Goal: Task Accomplishment & Management: Use online tool/utility

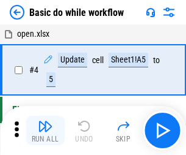
click at [45, 130] on img "button" at bounding box center [45, 125] width 15 height 15
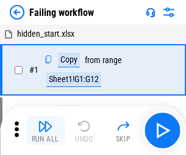
click at [45, 130] on img "button" at bounding box center [45, 125] width 15 height 15
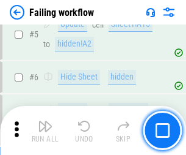
scroll to position [259, 0]
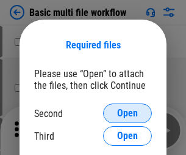
click at [128, 113] on span "Open" at bounding box center [127, 113] width 21 height 10
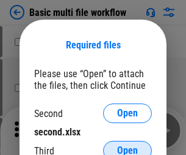
click at [128, 145] on span "Open" at bounding box center [127, 150] width 21 height 10
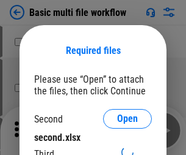
scroll to position [5, 0]
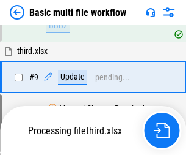
scroll to position [425, 0]
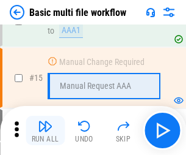
click at [45, 130] on img "button" at bounding box center [45, 125] width 15 height 15
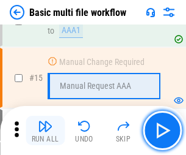
scroll to position [813, 0]
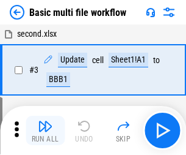
click at [45, 130] on img "button" at bounding box center [45, 125] width 15 height 15
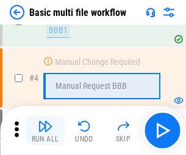
click at [45, 130] on img "button" at bounding box center [45, 125] width 15 height 15
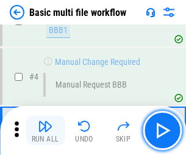
click at [45, 130] on img "button" at bounding box center [45, 125] width 15 height 15
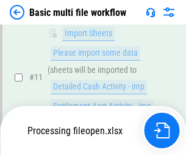
scroll to position [572, 0]
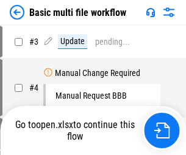
scroll to position [49, 0]
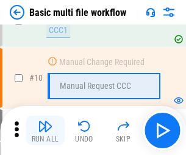
click at [45, 130] on img "button" at bounding box center [45, 125] width 15 height 15
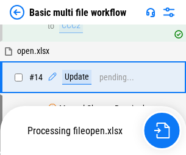
scroll to position [639, 0]
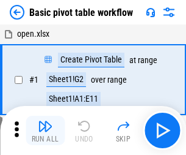
click at [45, 130] on img "button" at bounding box center [45, 125] width 15 height 15
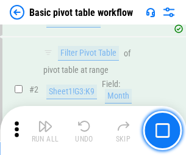
scroll to position [293, 0]
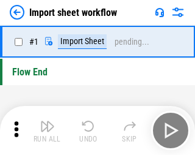
click at [45, 130] on img "button" at bounding box center [47, 125] width 15 height 15
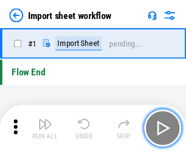
scroll to position [4, 0]
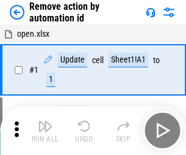
click at [45, 130] on img "button" at bounding box center [45, 125] width 15 height 15
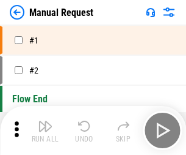
click at [45, 130] on img "button" at bounding box center [45, 125] width 15 height 15
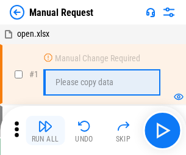
click at [45, 130] on img "button" at bounding box center [45, 125] width 15 height 15
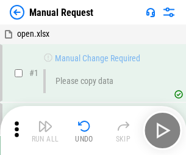
scroll to position [42, 0]
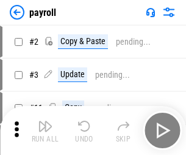
click at [45, 130] on img "button" at bounding box center [45, 125] width 15 height 15
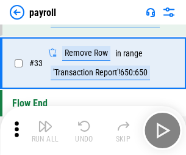
scroll to position [151, 0]
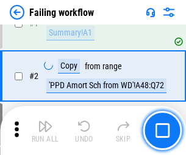
scroll to position [197, 0]
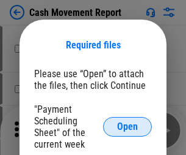
click at [128, 126] on span "Open" at bounding box center [127, 127] width 21 height 10
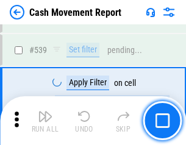
scroll to position [5422, 0]
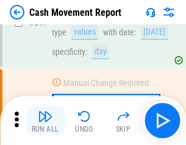
click at [45, 121] on img "button" at bounding box center [45, 116] width 15 height 15
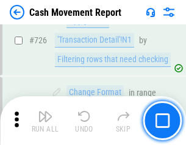
scroll to position [6373, 0]
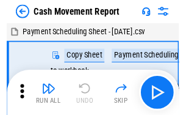
scroll to position [22, 0]
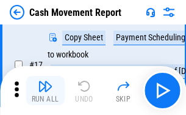
click at [45, 90] on img "button" at bounding box center [45, 86] width 15 height 15
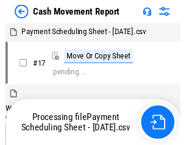
scroll to position [7, 0]
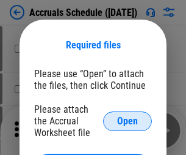
click at [128, 120] on span "Open" at bounding box center [127, 121] width 21 height 10
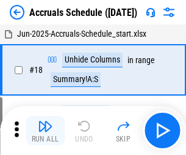
click at [45, 130] on img "button" at bounding box center [45, 125] width 15 height 15
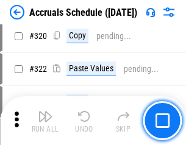
scroll to position [2272, 0]
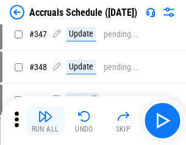
click at [45, 121] on img "button" at bounding box center [45, 116] width 15 height 15
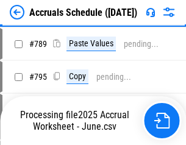
scroll to position [5132, 0]
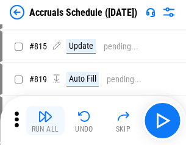
click at [45, 121] on img "button" at bounding box center [45, 116] width 15 height 15
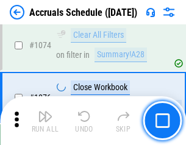
scroll to position [7316, 0]
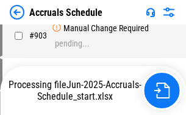
scroll to position [6405, 0]
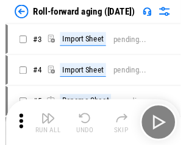
scroll to position [2, 0]
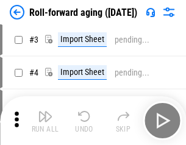
click at [45, 121] on img "button" at bounding box center [45, 116] width 15 height 15
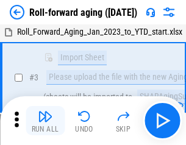
click at [45, 121] on img "button" at bounding box center [45, 116] width 15 height 15
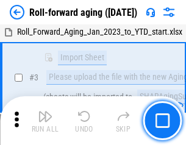
scroll to position [79, 0]
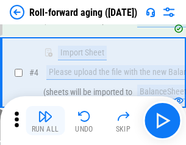
click at [45, 121] on img "button" at bounding box center [45, 116] width 15 height 15
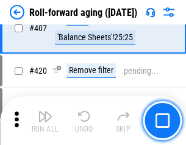
scroll to position [4236, 0]
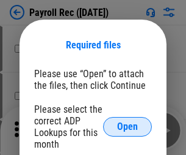
click at [128, 126] on span "Open" at bounding box center [127, 127] width 21 height 10
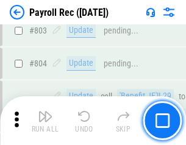
scroll to position [7761, 0]
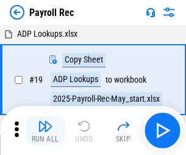
click at [45, 130] on img "button" at bounding box center [45, 125] width 15 height 15
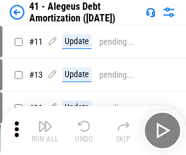
click at [45, 130] on img "button" at bounding box center [45, 125] width 15 height 15
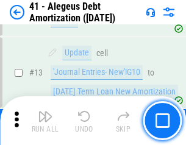
scroll to position [151, 0]
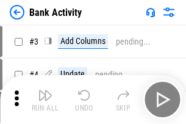
click at [45, 100] on img "button" at bounding box center [45, 95] width 15 height 15
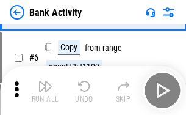
scroll to position [65, 0]
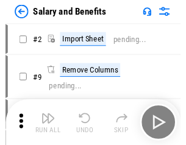
scroll to position [16, 0]
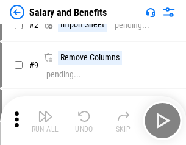
click at [45, 121] on img "button" at bounding box center [45, 116] width 15 height 15
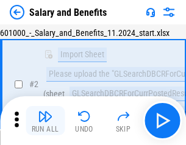
click at [45, 121] on img "button" at bounding box center [45, 116] width 15 height 15
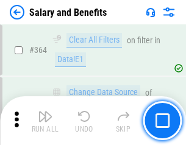
scroll to position [5753, 0]
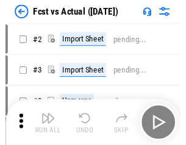
scroll to position [16, 0]
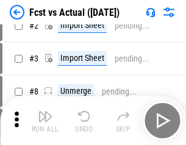
click at [45, 121] on img "button" at bounding box center [45, 116] width 15 height 15
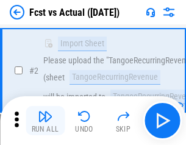
click at [45, 121] on img "button" at bounding box center [45, 116] width 15 height 15
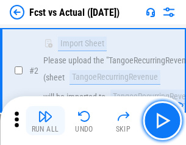
scroll to position [114, 0]
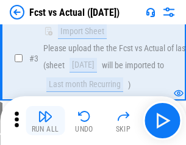
click at [45, 121] on img "button" at bounding box center [45, 116] width 15 height 15
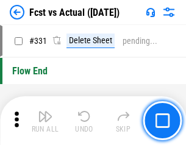
scroll to position [5847, 0]
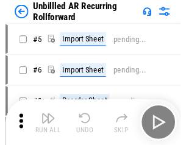
scroll to position [26, 0]
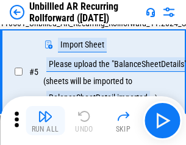
click at [45, 121] on img "button" at bounding box center [45, 116] width 15 height 15
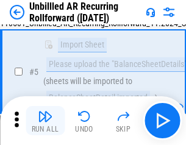
click at [45, 121] on img "button" at bounding box center [45, 116] width 15 height 15
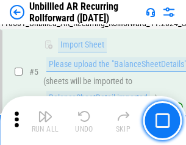
scroll to position [115, 0]
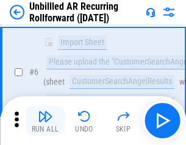
click at [45, 121] on img "button" at bounding box center [45, 116] width 15 height 15
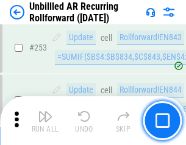
scroll to position [4149, 0]
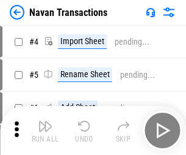
click at [45, 121] on img "button" at bounding box center [45, 125] width 15 height 15
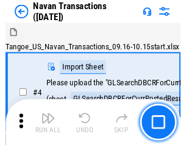
scroll to position [20, 0]
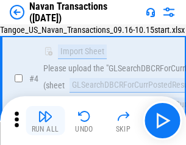
click at [45, 121] on img "button" at bounding box center [45, 116] width 15 height 15
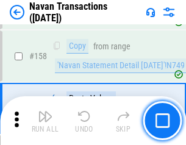
scroll to position [3961, 0]
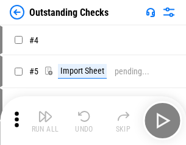
click at [45, 121] on img "button" at bounding box center [45, 116] width 15 height 15
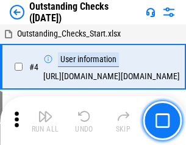
scroll to position [51, 0]
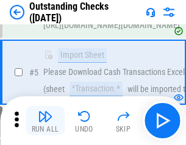
click at [45, 121] on img "button" at bounding box center [45, 116] width 15 height 15
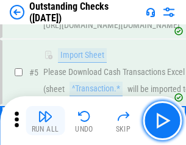
scroll to position [128, 0]
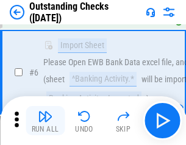
click at [45, 121] on img "button" at bounding box center [45, 116] width 15 height 15
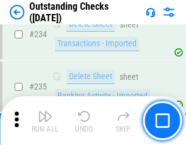
scroll to position [3710, 0]
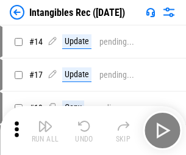
click at [45, 130] on img "button" at bounding box center [45, 125] width 15 height 15
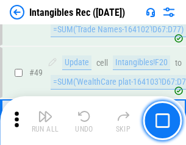
scroll to position [476, 0]
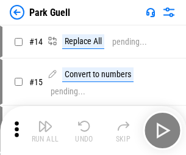
click at [45, 121] on img "button" at bounding box center [45, 125] width 15 height 15
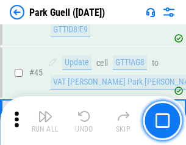
scroll to position [1528, 0]
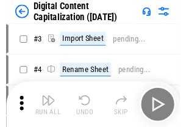
scroll to position [35, 0]
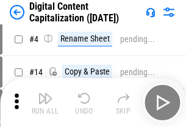
click at [45, 103] on img "button" at bounding box center [45, 98] width 15 height 15
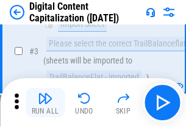
click at [45, 103] on img "button" at bounding box center [45, 98] width 15 height 15
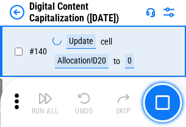
scroll to position [1296, 0]
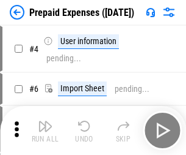
click at [45, 121] on img "button" at bounding box center [45, 125] width 15 height 15
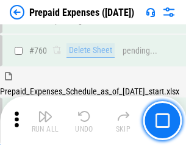
scroll to position [3386, 0]
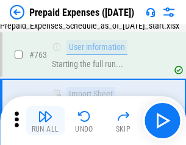
click at [45, 121] on img "button" at bounding box center [45, 116] width 15 height 15
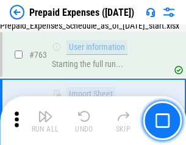
scroll to position [3458, 0]
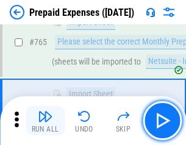
click at [45, 121] on img "button" at bounding box center [45, 116] width 15 height 15
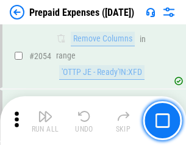
scroll to position [12769, 0]
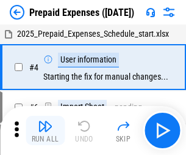
click at [45, 130] on img "button" at bounding box center [45, 125] width 15 height 15
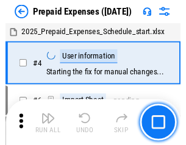
scroll to position [54, 0]
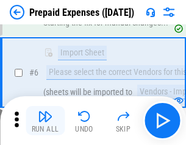
click at [45, 121] on img "button" at bounding box center [45, 116] width 15 height 15
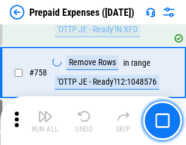
scroll to position [4353, 0]
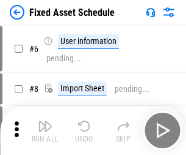
click at [45, 130] on img "button" at bounding box center [45, 125] width 15 height 15
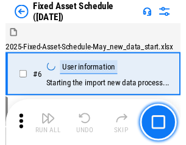
scroll to position [66, 0]
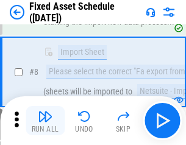
click at [45, 121] on img "button" at bounding box center [45, 116] width 15 height 15
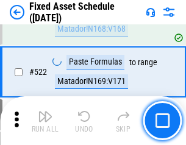
scroll to position [4246, 0]
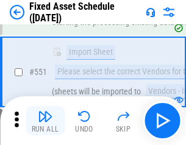
click at [45, 121] on img "button" at bounding box center [45, 116] width 15 height 15
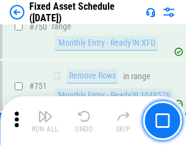
scroll to position [5956, 0]
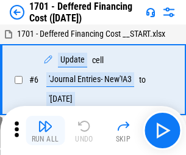
click at [45, 130] on img "button" at bounding box center [45, 125] width 15 height 15
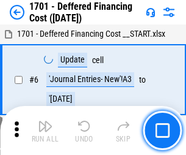
scroll to position [147, 0]
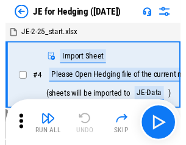
scroll to position [2, 0]
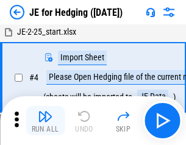
click at [45, 121] on img "button" at bounding box center [45, 116] width 15 height 15
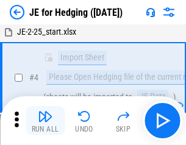
click at [45, 121] on img "button" at bounding box center [45, 116] width 15 height 15
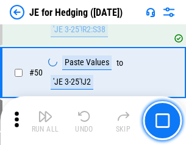
scroll to position [791, 0]
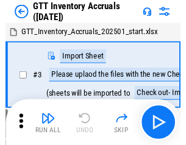
scroll to position [2, 0]
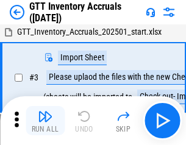
click at [45, 121] on img "button" at bounding box center [45, 116] width 15 height 15
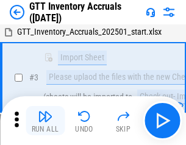
click at [45, 121] on img "button" at bounding box center [45, 116] width 15 height 15
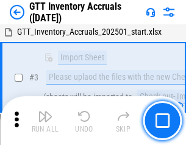
scroll to position [79, 0]
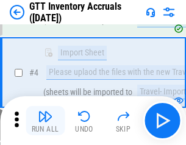
click at [45, 121] on img "button" at bounding box center [45, 116] width 15 height 15
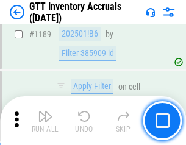
scroll to position [9975, 0]
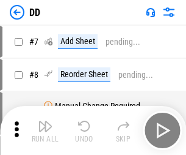
click at [45, 130] on img "button" at bounding box center [45, 125] width 15 height 15
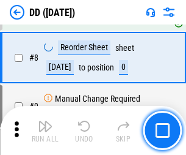
scroll to position [118, 0]
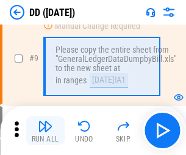
click at [45, 130] on img "button" at bounding box center [45, 125] width 15 height 15
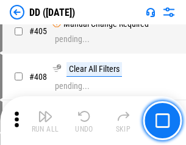
scroll to position [5466, 0]
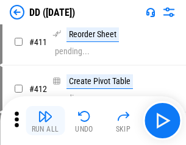
click at [45, 121] on img "button" at bounding box center [45, 116] width 15 height 15
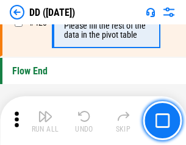
scroll to position [5847, 0]
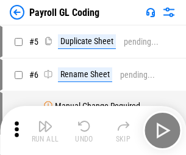
click at [45, 130] on img "button" at bounding box center [45, 125] width 15 height 15
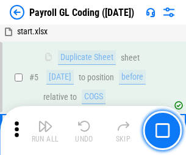
scroll to position [147, 0]
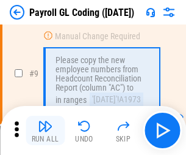
click at [45, 130] on img "button" at bounding box center [45, 125] width 15 height 15
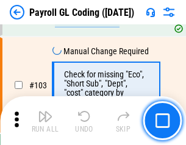
scroll to position [2866, 0]
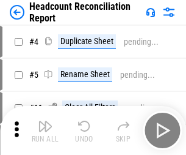
click at [45, 130] on img "button" at bounding box center [45, 125] width 15 height 15
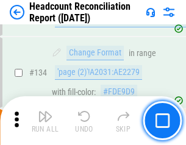
scroll to position [1468, 0]
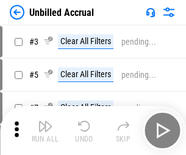
click at [45, 130] on img "button" at bounding box center [45, 125] width 15 height 15
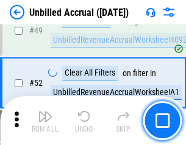
scroll to position [1108, 0]
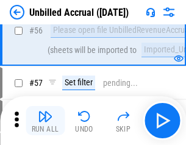
click at [45, 121] on img "button" at bounding box center [45, 116] width 15 height 15
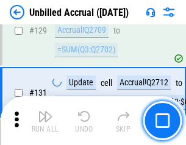
scroll to position [3639, 0]
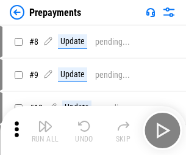
click at [45, 130] on img "button" at bounding box center [45, 125] width 15 height 15
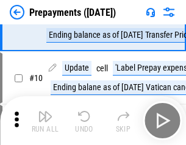
scroll to position [76, 0]
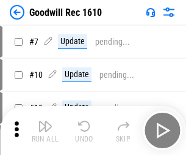
click at [45, 130] on img "button" at bounding box center [45, 125] width 15 height 15
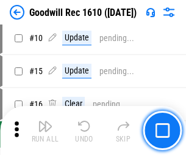
scroll to position [209, 0]
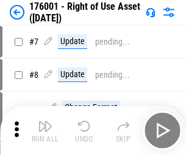
click at [45, 130] on img "button" at bounding box center [45, 125] width 15 height 15
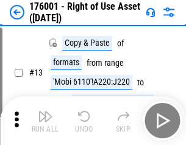
scroll to position [79, 0]
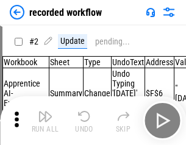
click at [45, 121] on img "button" at bounding box center [45, 116] width 15 height 15
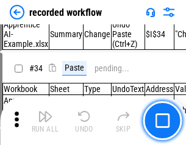
scroll to position [3818, 0]
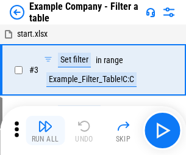
click at [45, 130] on img "button" at bounding box center [45, 125] width 15 height 15
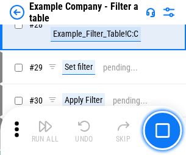
scroll to position [1118, 0]
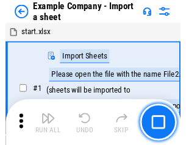
scroll to position [19, 0]
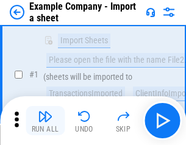
click at [45, 121] on img "button" at bounding box center [45, 116] width 15 height 15
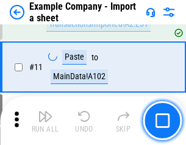
scroll to position [270, 0]
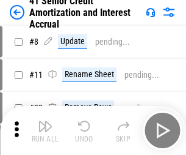
click at [45, 121] on img "button" at bounding box center [45, 125] width 15 height 15
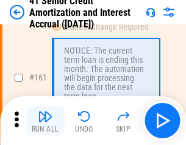
click at [45, 121] on img "button" at bounding box center [45, 116] width 15 height 15
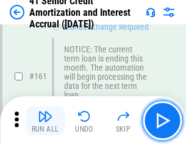
scroll to position [1307, 0]
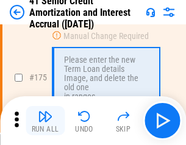
click at [45, 121] on img "button" at bounding box center [45, 116] width 15 height 15
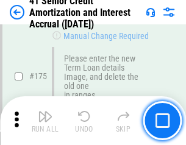
scroll to position [1431, 0]
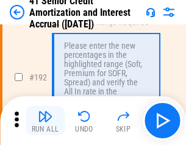
click at [45, 121] on img "button" at bounding box center [45, 116] width 15 height 15
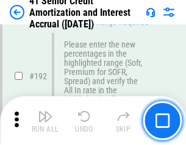
scroll to position [1559, 0]
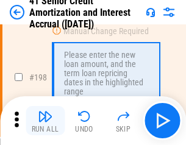
click at [45, 121] on img "button" at bounding box center [45, 116] width 15 height 15
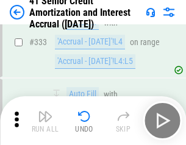
scroll to position [3121, 0]
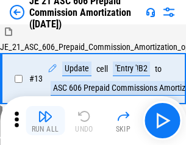
click at [45, 121] on img "button" at bounding box center [45, 116] width 15 height 15
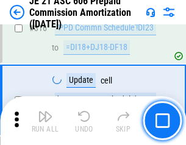
scroll to position [2281, 0]
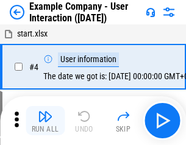
click at [45, 121] on img "button" at bounding box center [45, 116] width 15 height 15
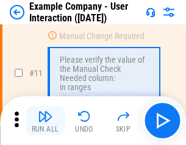
click at [45, 121] on img "button" at bounding box center [45, 116] width 15 height 15
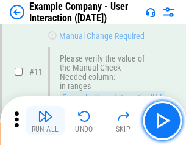
scroll to position [264, 0]
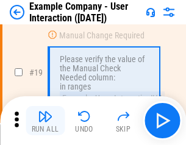
click at [45, 121] on img "button" at bounding box center [45, 116] width 15 height 15
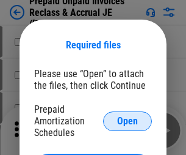
click at [128, 120] on span "Open" at bounding box center [127, 121] width 21 height 10
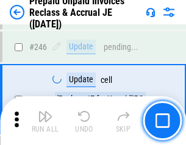
scroll to position [1649, 0]
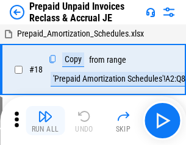
click at [45, 121] on img "button" at bounding box center [45, 116] width 15 height 15
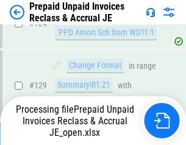
scroll to position [886, 0]
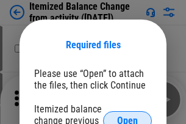
click at [128, 116] on span "Open" at bounding box center [127, 121] width 21 height 10
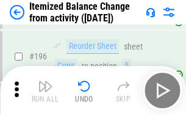
scroll to position [2351, 0]
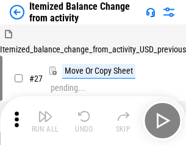
scroll to position [19, 0]
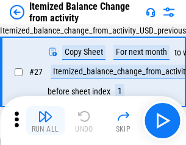
click at [45, 121] on img "button" at bounding box center [45, 116] width 15 height 15
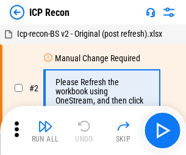
scroll to position [5, 0]
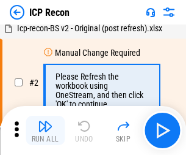
click at [45, 130] on img "button" at bounding box center [45, 125] width 15 height 15
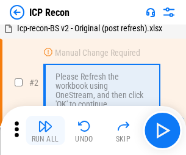
click at [45, 130] on img "button" at bounding box center [45, 125] width 15 height 15
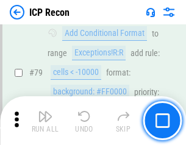
scroll to position [1197, 0]
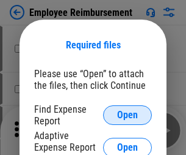
click at [128, 115] on span "Open" at bounding box center [127, 115] width 21 height 10
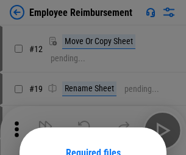
scroll to position [108, 0]
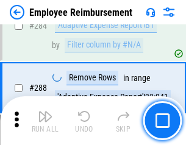
scroll to position [3320, 0]
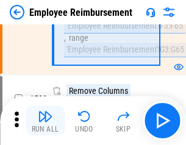
click at [45, 121] on img "button" at bounding box center [45, 116] width 15 height 15
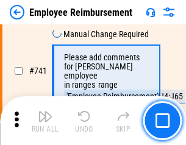
scroll to position [8570, 0]
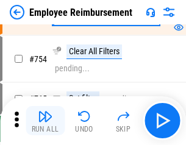
click at [45, 121] on img "button" at bounding box center [45, 116] width 15 height 15
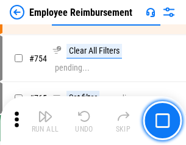
click at [45, 121] on img "button" at bounding box center [45, 116] width 15 height 15
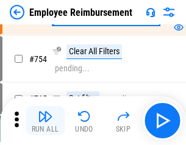
click at [45, 121] on img "button" at bounding box center [45, 116] width 15 height 15
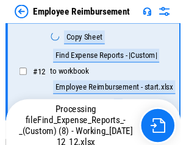
scroll to position [249, 0]
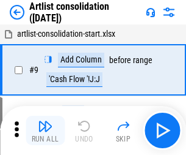
click at [45, 130] on img "button" at bounding box center [45, 125] width 15 height 15
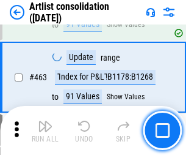
scroll to position [5349, 0]
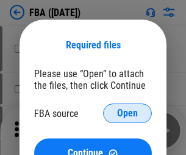
click at [128, 113] on span "Open" at bounding box center [127, 113] width 21 height 10
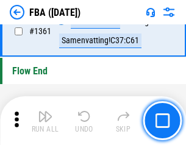
scroll to position [13119, 0]
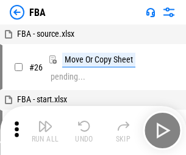
scroll to position [12, 0]
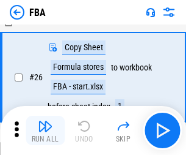
click at [45, 130] on img "button" at bounding box center [45, 125] width 15 height 15
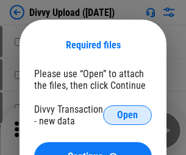
click at [128, 115] on span "Open" at bounding box center [127, 115] width 21 height 10
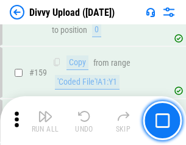
scroll to position [1265, 0]
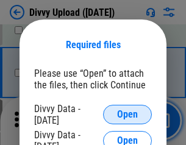
click at [128, 115] on span "Open" at bounding box center [127, 115] width 21 height 10
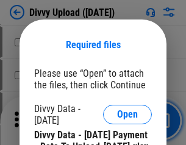
scroll to position [2075, 0]
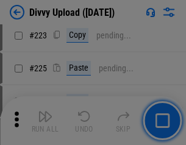
scroll to position [2438, 0]
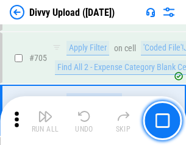
scroll to position [8357, 0]
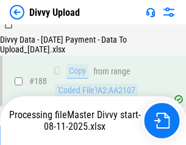
scroll to position [1438, 0]
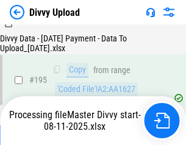
scroll to position [1707, 0]
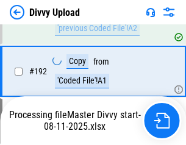
scroll to position [1636, 0]
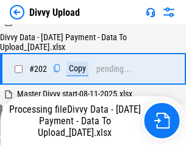
scroll to position [1977, 0]
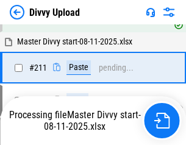
scroll to position [2361, 0]
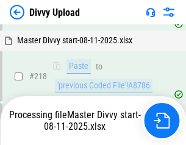
scroll to position [2630, 0]
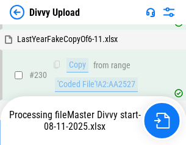
scroll to position [3032, 0]
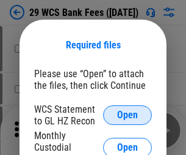
click at [128, 115] on span "Open" at bounding box center [127, 115] width 21 height 10
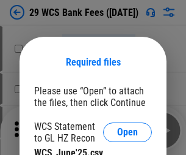
scroll to position [17, 0]
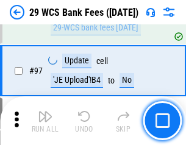
scroll to position [1190, 0]
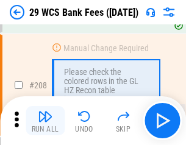
click at [45, 121] on img "button" at bounding box center [45, 116] width 15 height 15
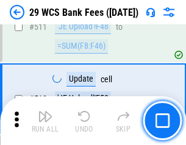
scroll to position [6146, 0]
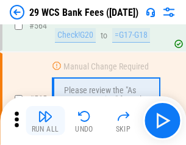
click at [45, 121] on img "button" at bounding box center [45, 116] width 15 height 15
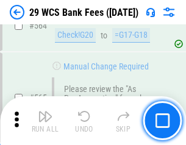
scroll to position [6607, 0]
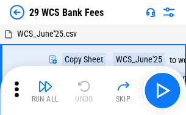
scroll to position [22, 0]
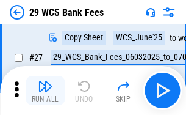
click at [45, 90] on img "button" at bounding box center [45, 86] width 15 height 15
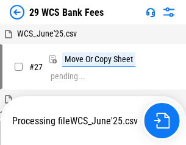
scroll to position [7, 0]
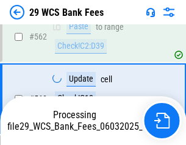
scroll to position [6593, 0]
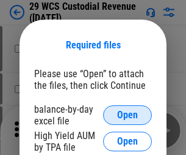
click at [128, 115] on span "Open" at bounding box center [127, 115] width 21 height 10
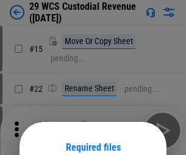
scroll to position [102, 0]
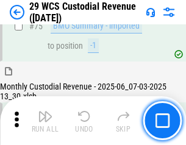
scroll to position [1276, 0]
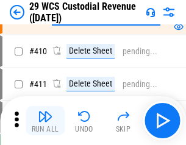
click at [45, 121] on img "button" at bounding box center [45, 116] width 15 height 15
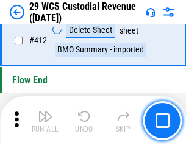
scroll to position [5834, 0]
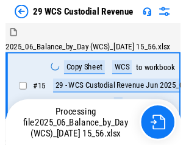
scroll to position [29, 0]
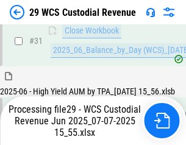
scroll to position [627, 0]
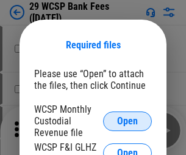
click at [128, 120] on span "Open" at bounding box center [127, 121] width 21 height 10
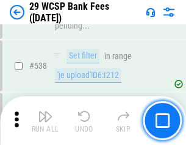
scroll to position [4694, 0]
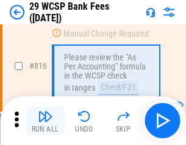
click at [45, 121] on img "button" at bounding box center [45, 116] width 15 height 15
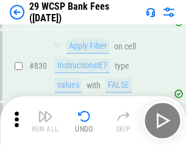
scroll to position [7751, 0]
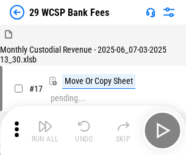
click at [45, 121] on img "button" at bounding box center [45, 125] width 15 height 15
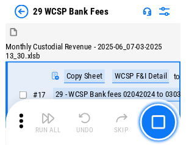
scroll to position [29, 0]
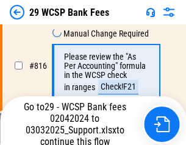
scroll to position [7583, 0]
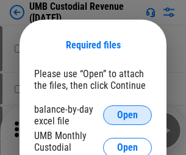
click at [128, 115] on span "Open" at bounding box center [127, 115] width 21 height 10
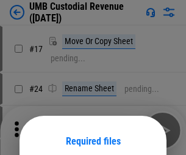
scroll to position [96, 0]
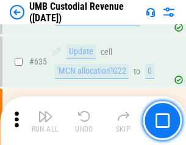
scroll to position [6393, 0]
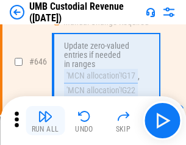
click at [45, 121] on img "button" at bounding box center [45, 116] width 15 height 15
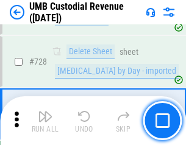
scroll to position [7536, 0]
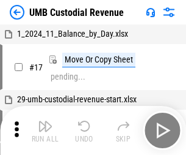
scroll to position [9, 0]
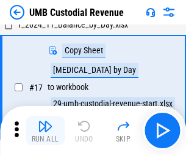
click at [45, 130] on img "button" at bounding box center [45, 125] width 15 height 15
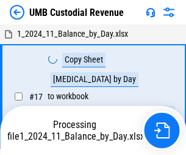
scroll to position [9, 0]
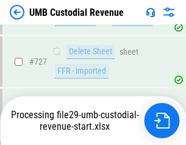
scroll to position [7508, 0]
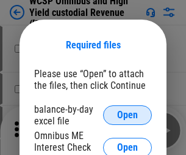
click at [128, 115] on span "Open" at bounding box center [127, 115] width 21 height 10
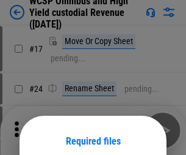
scroll to position [96, 0]
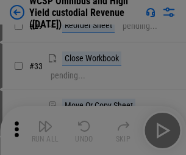
scroll to position [279, 0]
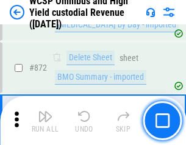
scroll to position [10339, 0]
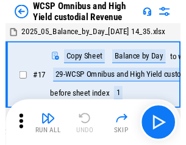
scroll to position [7, 0]
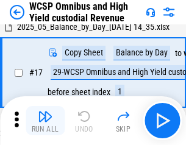
click at [45, 121] on img "button" at bounding box center [45, 116] width 15 height 15
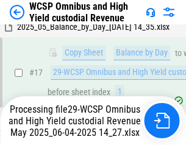
scroll to position [254, 0]
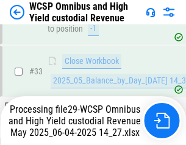
scroll to position [542, 0]
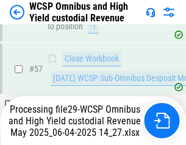
scroll to position [1253, 0]
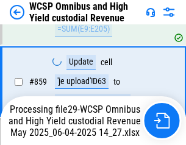
scroll to position [10258, 0]
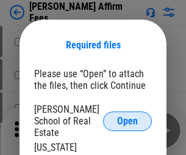
click at [128, 116] on span "Open" at bounding box center [127, 121] width 21 height 10
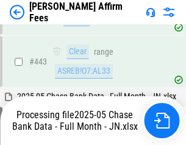
scroll to position [3188, 0]
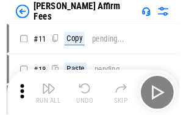
scroll to position [12, 0]
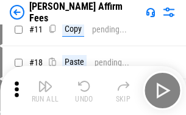
click at [45, 90] on img "button" at bounding box center [45, 86] width 15 height 15
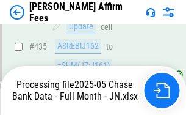
scroll to position [3204, 0]
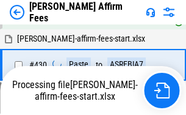
scroll to position [2720, 0]
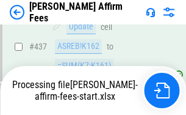
scroll to position [3204, 0]
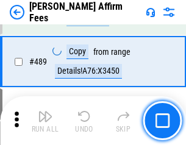
scroll to position [3188, 0]
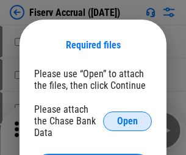
click at [128, 116] on span "Open" at bounding box center [127, 121] width 21 height 10
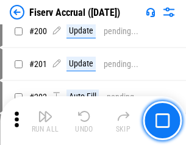
scroll to position [2780, 0]
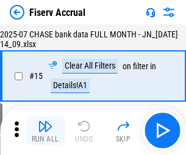
click at [45, 130] on img "button" at bounding box center [45, 125] width 15 height 15
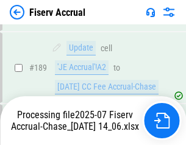
scroll to position [3140, 0]
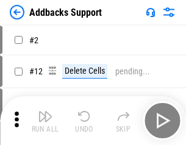
click at [45, 121] on img "button" at bounding box center [45, 116] width 15 height 15
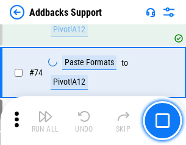
scroll to position [889, 0]
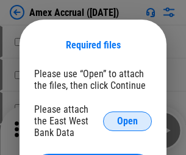
click at [128, 120] on span "Open" at bounding box center [127, 121] width 21 height 10
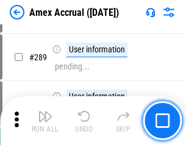
scroll to position [3345, 0]
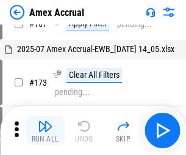
click at [45, 130] on img "button" at bounding box center [45, 125] width 15 height 15
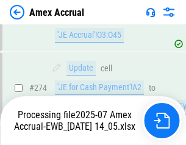
scroll to position [3641, 0]
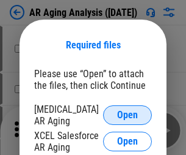
click at [128, 113] on span "Open" at bounding box center [127, 115] width 21 height 10
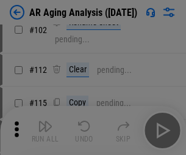
scroll to position [168, 0]
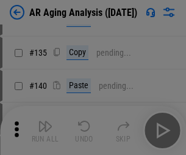
scroll to position [368, 0]
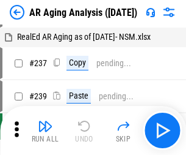
scroll to position [12, 0]
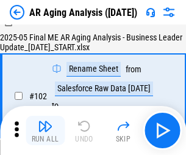
click at [45, 130] on img "button" at bounding box center [45, 125] width 15 height 15
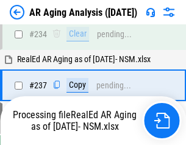
scroll to position [1894, 0]
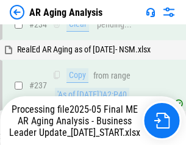
scroll to position [1930, 0]
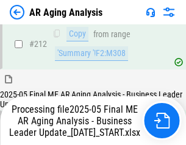
scroll to position [1880, 0]
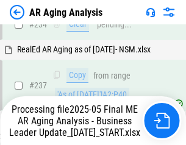
scroll to position [1930, 0]
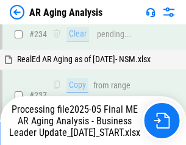
scroll to position [1880, 0]
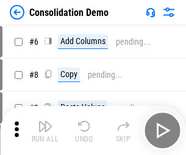
click at [45, 130] on img "button" at bounding box center [45, 125] width 15 height 15
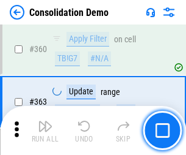
scroll to position [4094, 0]
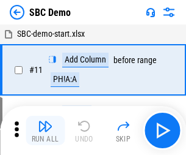
click at [45, 130] on img "button" at bounding box center [45, 125] width 15 height 15
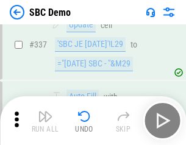
scroll to position [3214, 0]
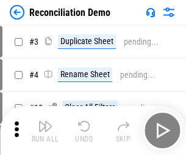
click at [45, 130] on img "button" at bounding box center [45, 125] width 15 height 15
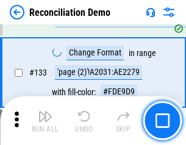
scroll to position [1451, 0]
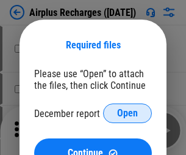
click at [128, 113] on span "Open" at bounding box center [127, 113] width 21 height 10
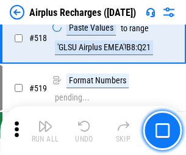
scroll to position [5257, 0]
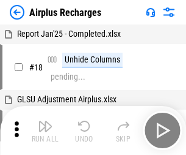
click at [45, 130] on img "button" at bounding box center [45, 125] width 15 height 15
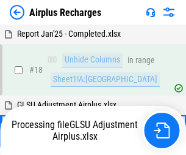
scroll to position [54, 0]
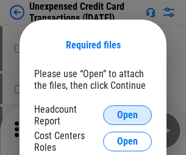
click at [128, 115] on span "Open" at bounding box center [127, 115] width 21 height 10
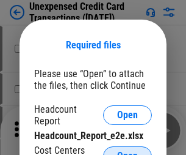
click at [128, 151] on span "Open" at bounding box center [127, 156] width 21 height 10
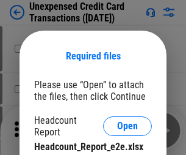
scroll to position [11, 0]
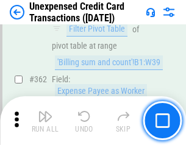
scroll to position [3141, 0]
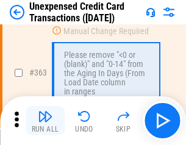
click at [45, 121] on img "button" at bounding box center [45, 116] width 15 height 15
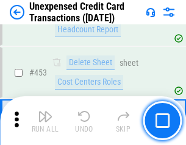
scroll to position [4166, 0]
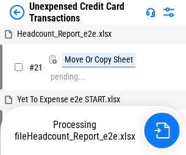
scroll to position [19, 0]
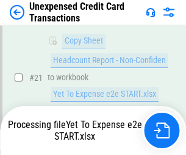
scroll to position [199, 0]
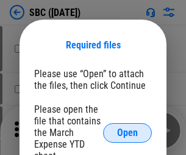
click at [128, 132] on span "Open" at bounding box center [127, 133] width 21 height 10
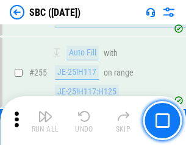
scroll to position [2387, 0]
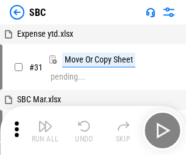
click at [45, 130] on img "button" at bounding box center [45, 125] width 15 height 15
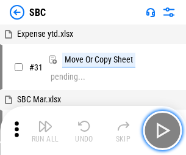
scroll to position [12, 0]
